Goal: Check status: Check status

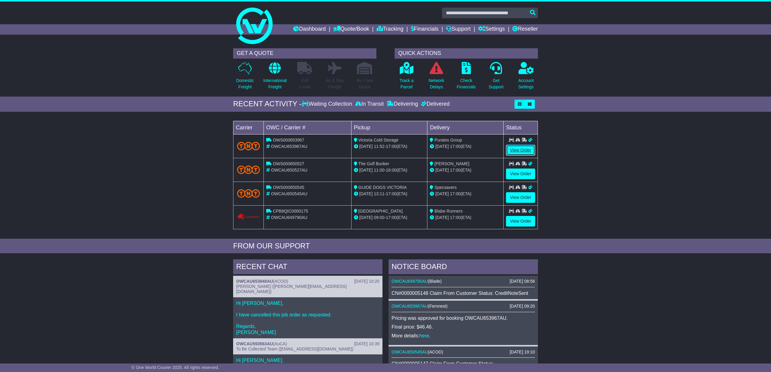
click at [521, 150] on link "View Order" at bounding box center [520, 150] width 29 height 11
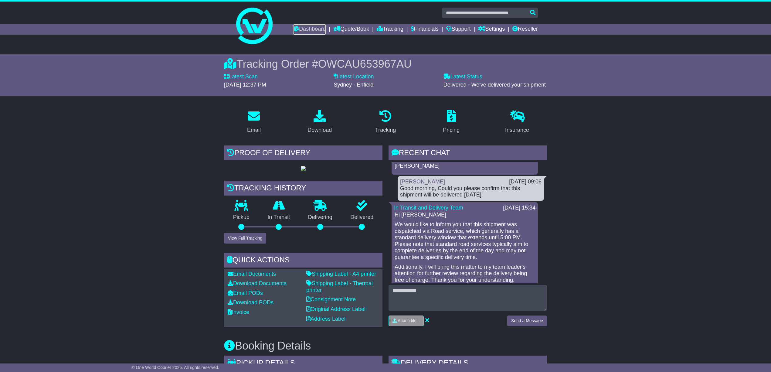
click at [305, 28] on link "Dashboard" at bounding box center [309, 29] width 32 height 10
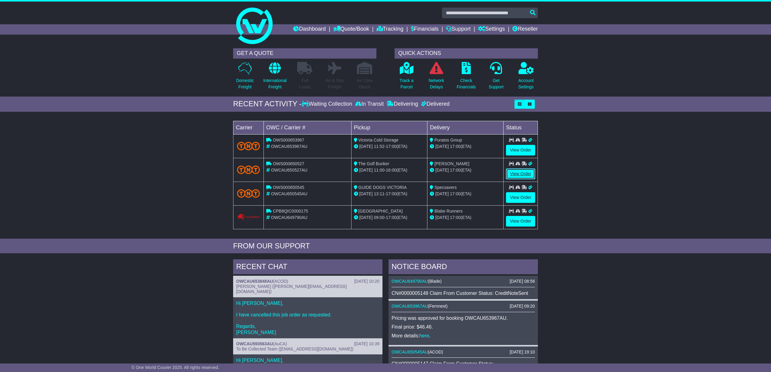
click at [520, 173] on link "View Order" at bounding box center [520, 173] width 29 height 11
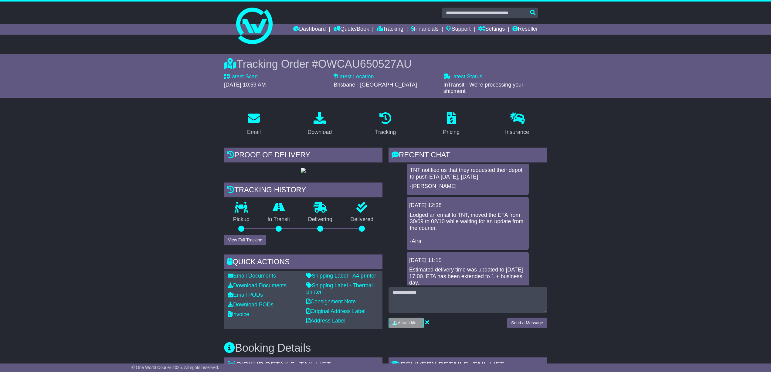
scroll to position [283, 0]
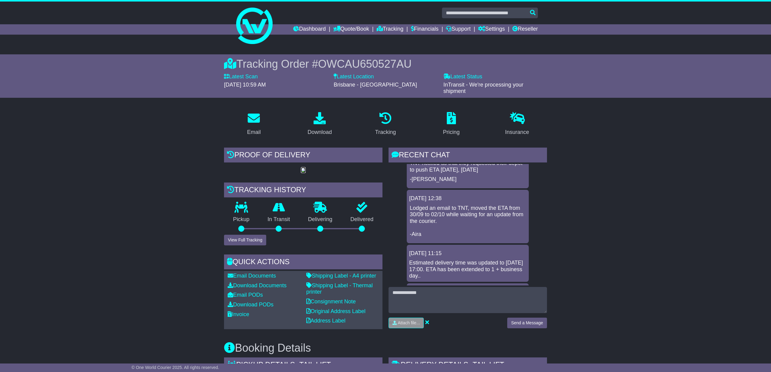
click at [301, 173] on img at bounding box center [303, 170] width 5 height 5
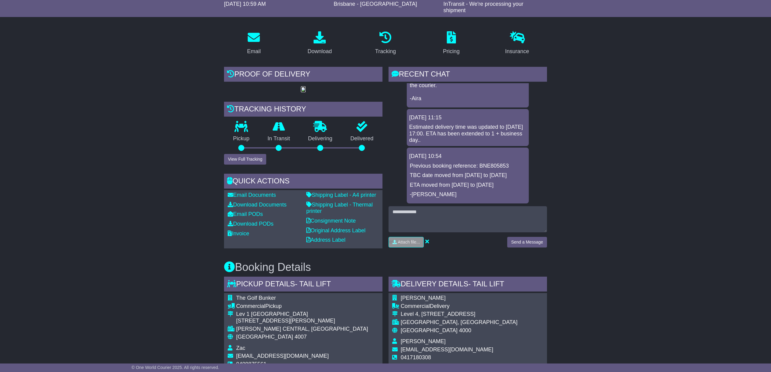
scroll to position [121, 0]
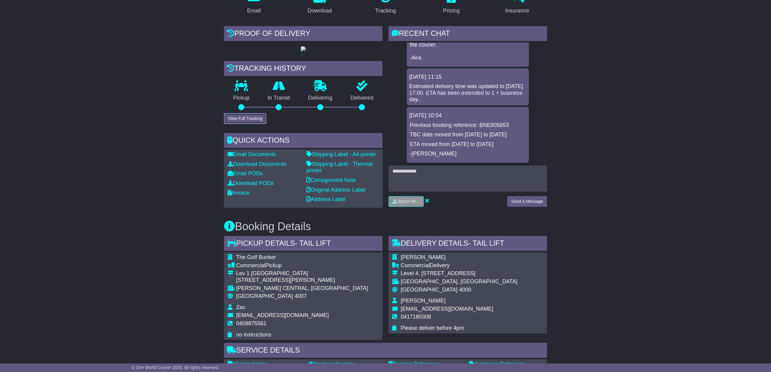
click at [245, 124] on button "View Full Tracking" at bounding box center [245, 118] width 42 height 11
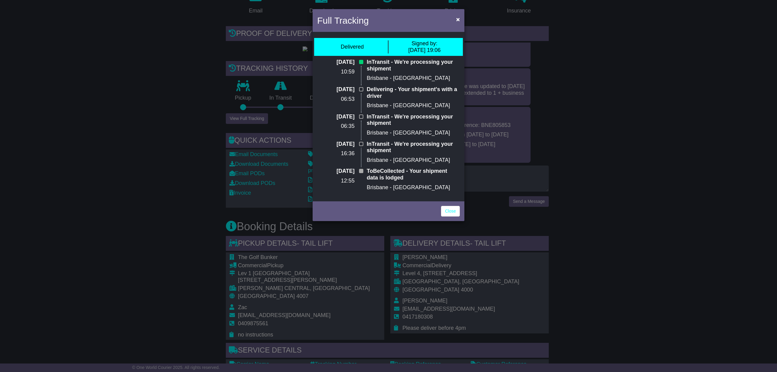
drag, startPoint x: 693, startPoint y: 159, endPoint x: 639, endPoint y: 168, distance: 54.1
click at [671, 166] on div "Full Tracking × Delivered Signed by: 03 Oct 2025 19:06 29 Sep 2025 10:59 InTran…" at bounding box center [388, 186] width 777 height 372
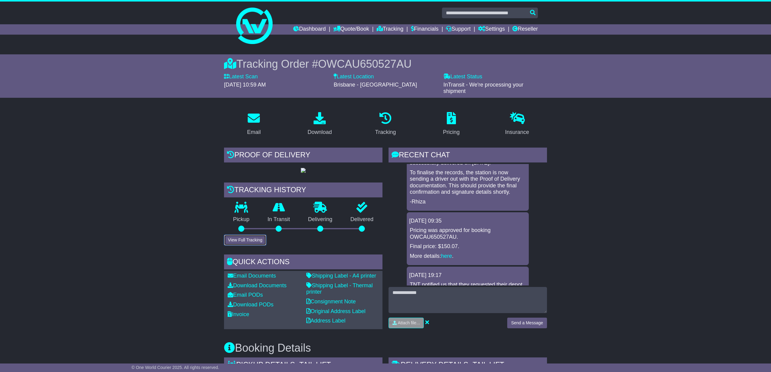
scroll to position [202, 0]
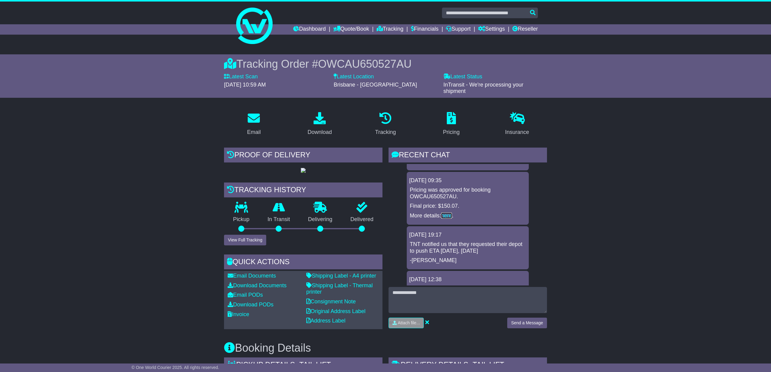
click at [446, 212] on link "here" at bounding box center [446, 215] width 11 height 6
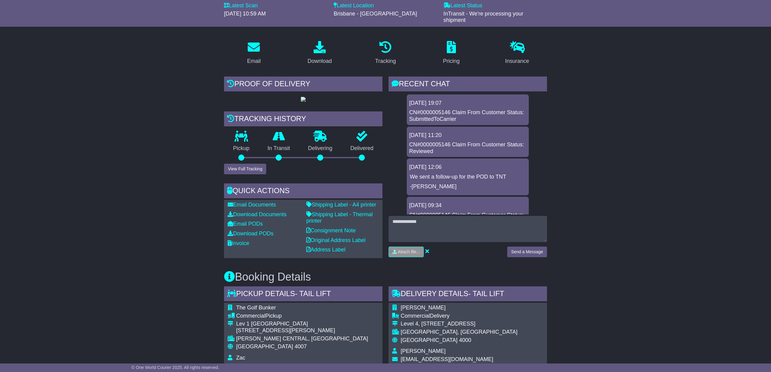
scroll to position [0, 0]
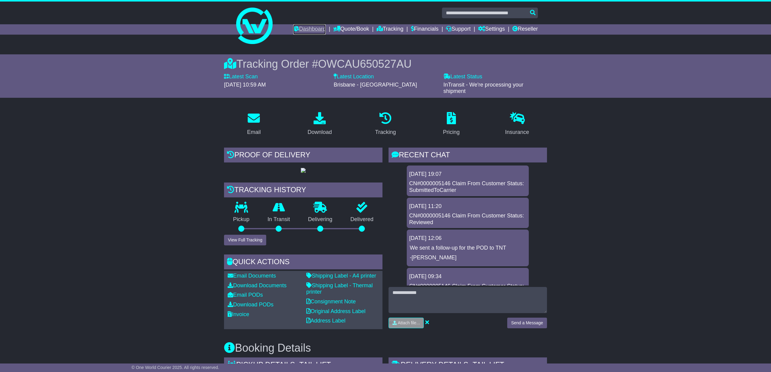
click at [301, 25] on link "Dashboard" at bounding box center [309, 29] width 32 height 10
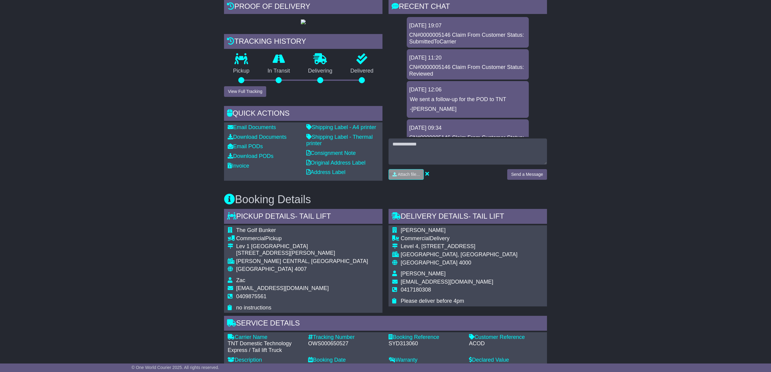
scroll to position [29, 0]
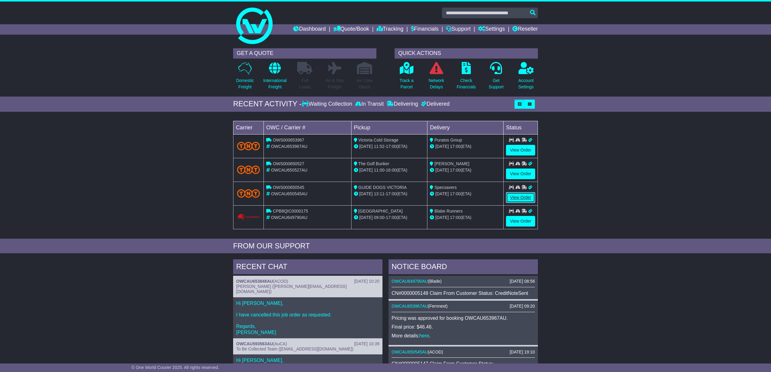
click at [523, 196] on link "View Order" at bounding box center [520, 197] width 29 height 11
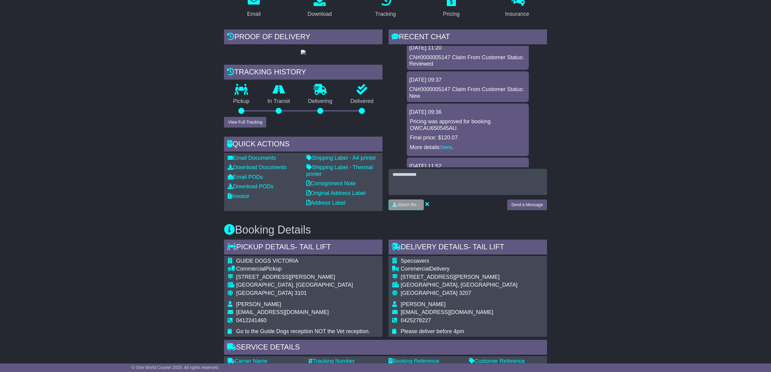
scroll to position [111, 0]
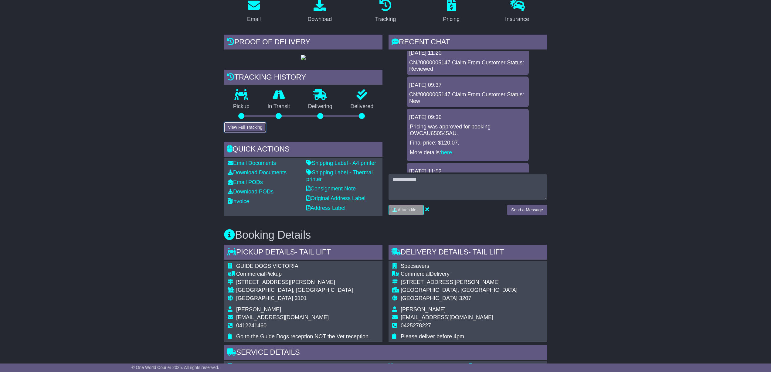
click at [243, 133] on button "View Full Tracking" at bounding box center [245, 127] width 42 height 11
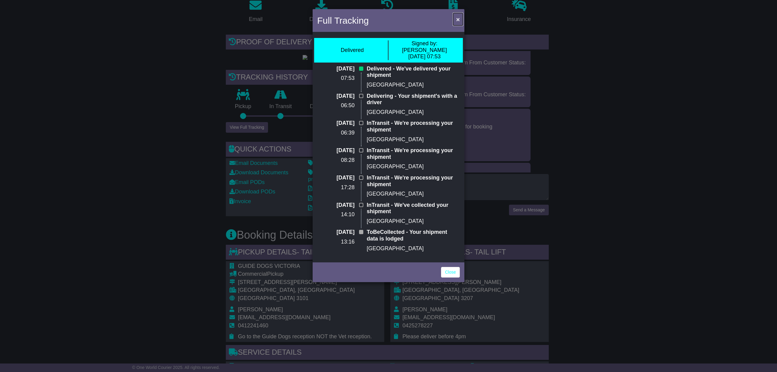
click at [458, 19] on span "×" at bounding box center [458, 19] width 4 height 7
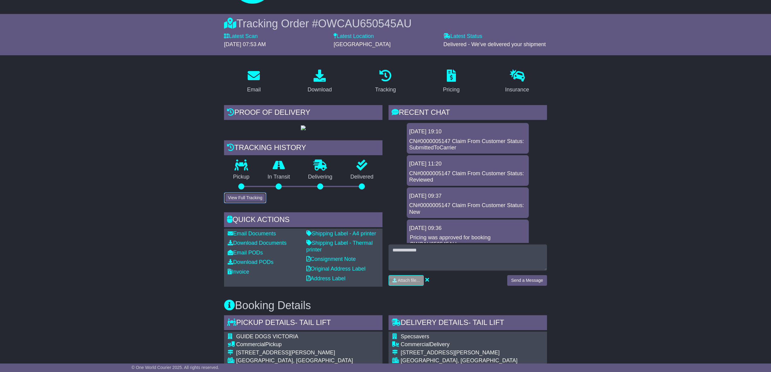
scroll to position [30, 0]
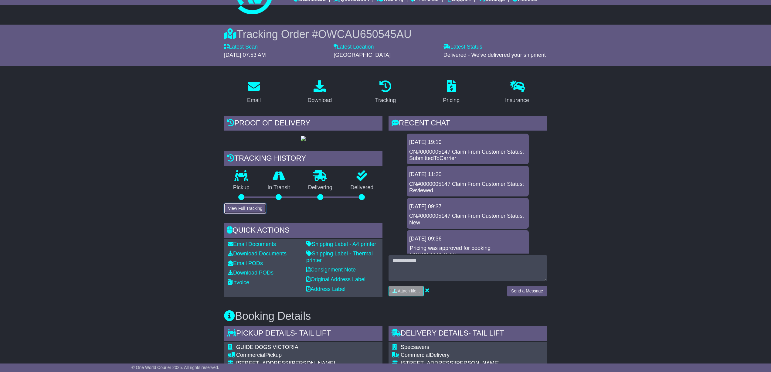
click at [239, 214] on button "View Full Tracking" at bounding box center [245, 208] width 42 height 11
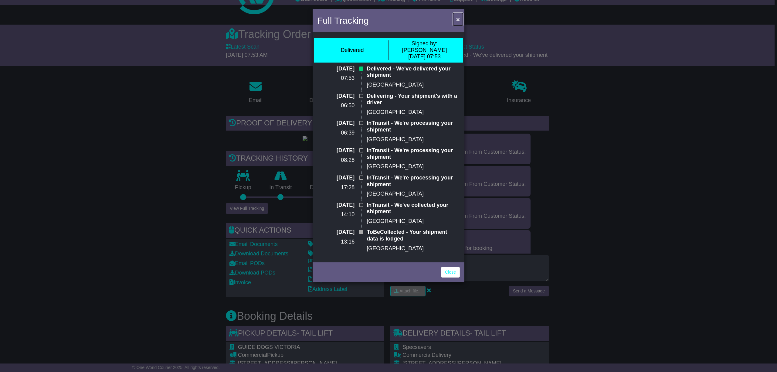
click at [456, 16] on span "×" at bounding box center [458, 19] width 4 height 7
